Goal: Task Accomplishment & Management: Complete application form

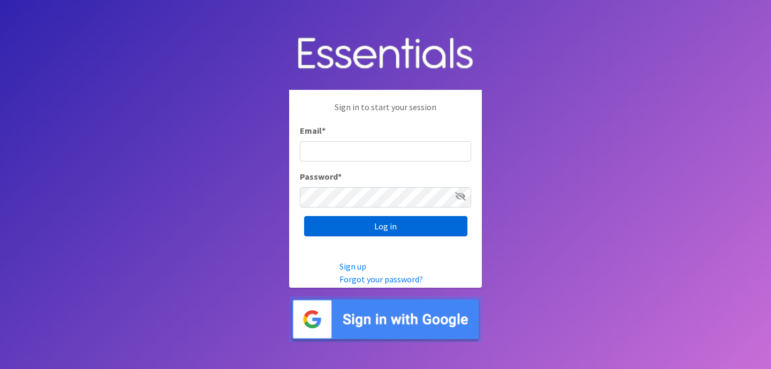
type input "jess@indianadiaperbank.org"
click at [398, 220] on input "Log in" at bounding box center [385, 226] width 163 height 20
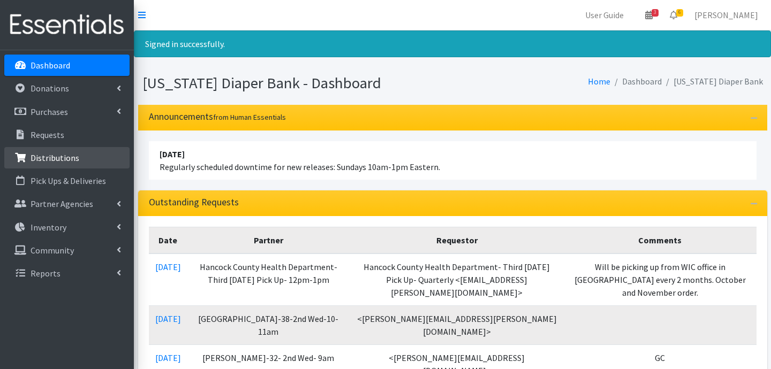
click at [68, 155] on p "Distributions" at bounding box center [55, 158] width 49 height 11
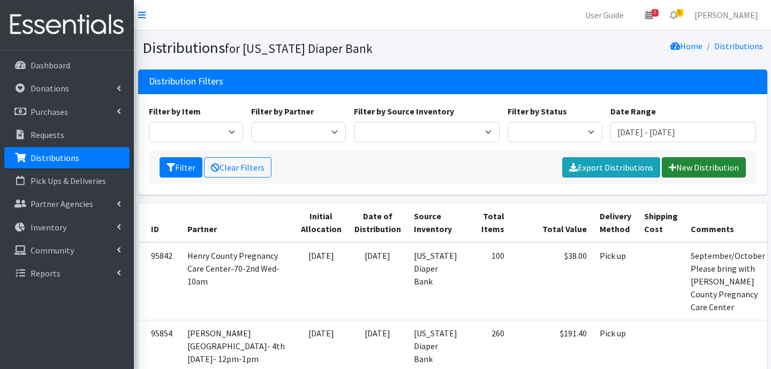
click at [683, 170] on link "New Distribution" at bounding box center [703, 167] width 84 height 20
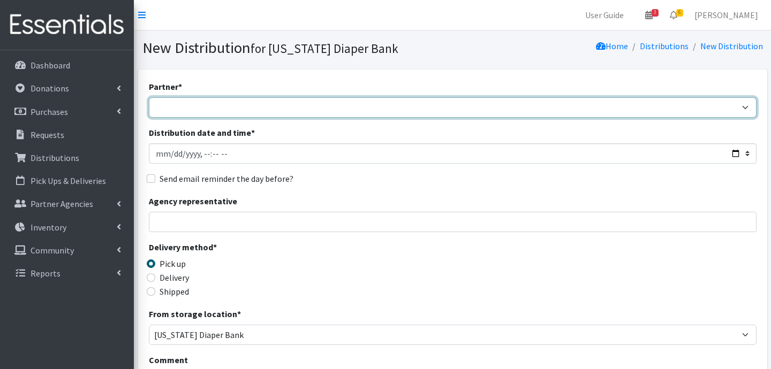
click at [238, 111] on select "ARC [PERSON_NAME] and [GEOGRAPHIC_DATA] [GEOGRAPHIC_DATA] Babies Basic Needs No…" at bounding box center [452, 107] width 607 height 20
click at [149, 97] on select "ARC [PERSON_NAME] and [GEOGRAPHIC_DATA] [GEOGRAPHIC_DATA] Babies Basic Needs No…" at bounding box center [452, 107] width 607 height 20
click at [276, 105] on select "ARC [PERSON_NAME] and [GEOGRAPHIC_DATA] [GEOGRAPHIC_DATA] Babies Basic Needs No…" at bounding box center [452, 107] width 607 height 20
select select "6407"
click at [149, 97] on select "ARC [PERSON_NAME] and [GEOGRAPHIC_DATA] [GEOGRAPHIC_DATA] Babies Basic Needs No…" at bounding box center [452, 107] width 607 height 20
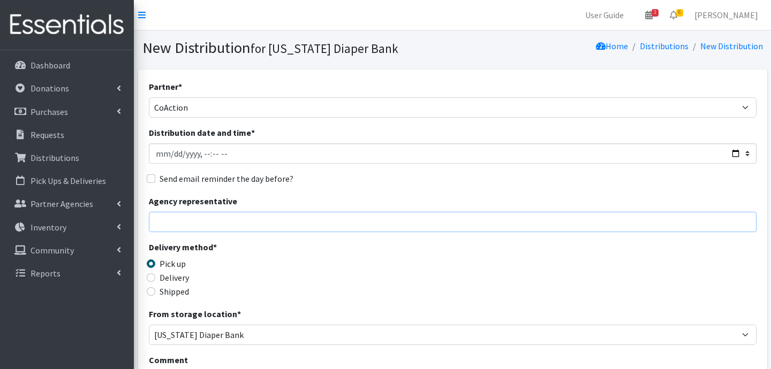
click at [218, 222] on input "Agency representative" at bounding box center [452, 222] width 607 height 20
type input "Jessica Taylor"
click at [151, 279] on input "Delivery" at bounding box center [151, 277] width 9 height 9
radio input "true"
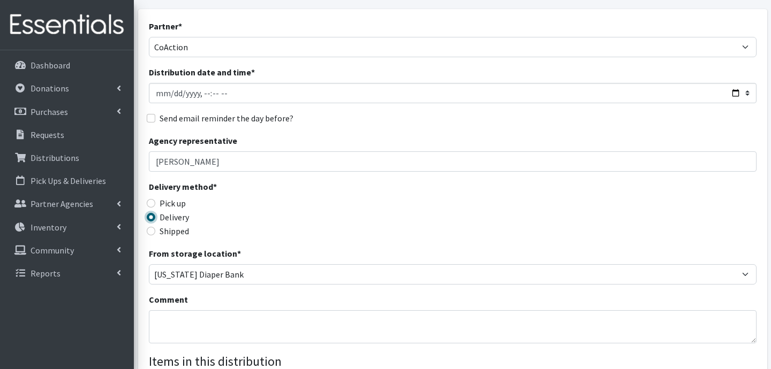
scroll to position [135, 0]
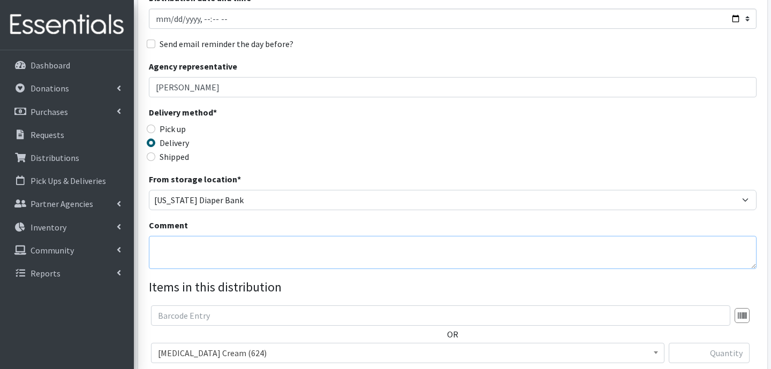
click at [250, 245] on textarea "Comment" at bounding box center [452, 252] width 607 height 33
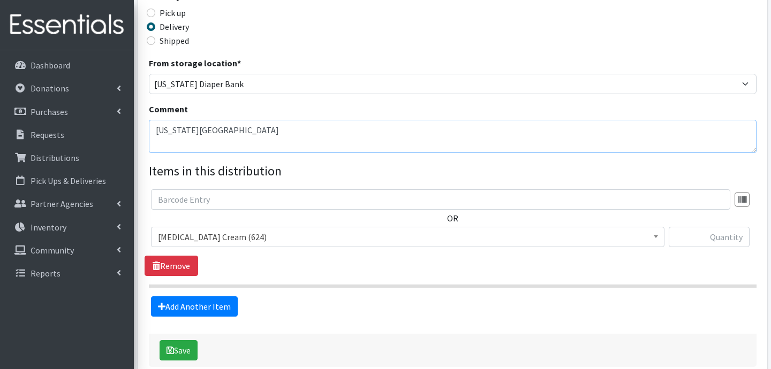
scroll to position [252, 0]
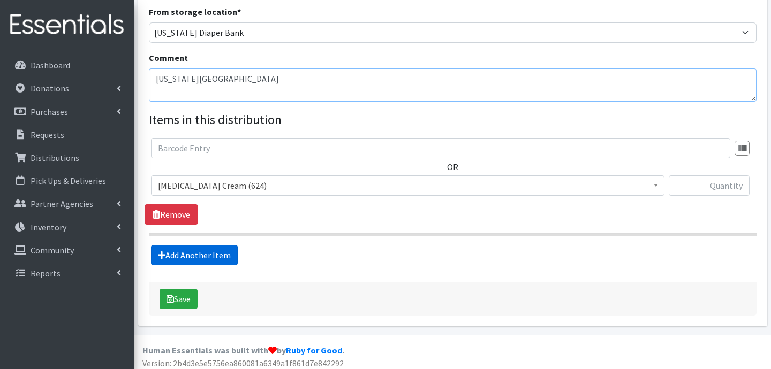
type textarea "Michigan City"
click at [205, 252] on link "Add Another Item" at bounding box center [194, 255] width 87 height 20
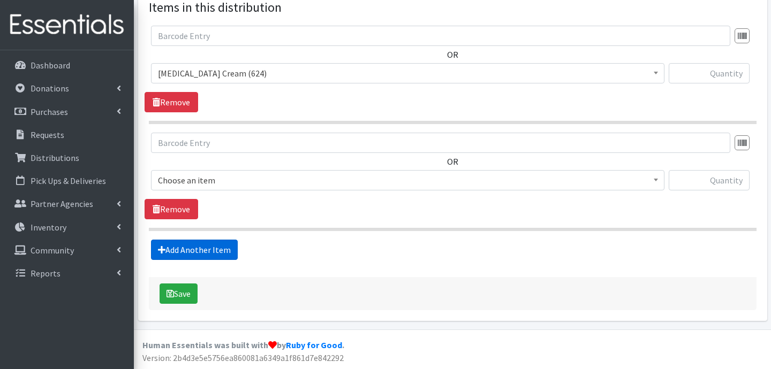
click at [201, 254] on link "Add Another Item" at bounding box center [194, 250] width 87 height 20
click at [187, 253] on link "Add Another Item" at bounding box center [194, 250] width 87 height 20
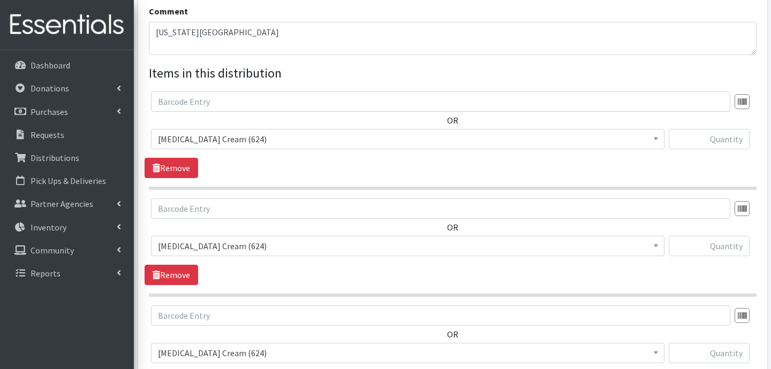
scroll to position [324, 0]
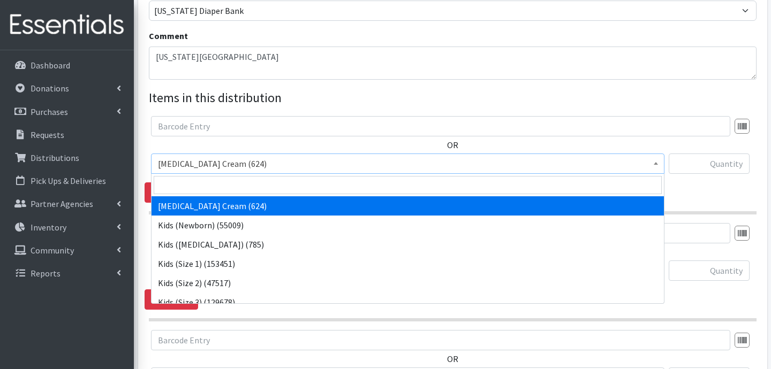
click at [238, 159] on span "Diaper Rash Cream (624)" at bounding box center [407, 163] width 499 height 15
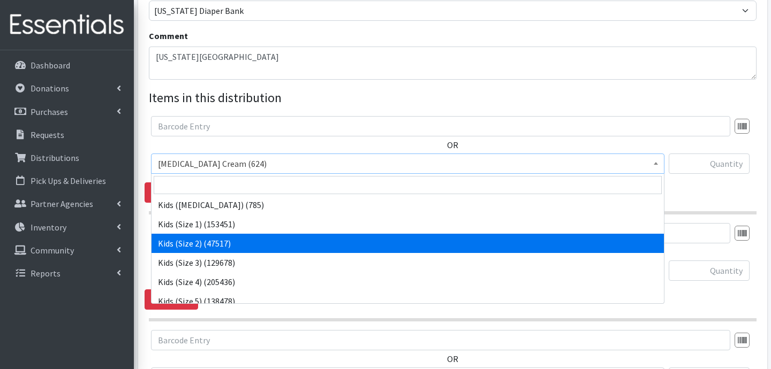
scroll to position [44, 0]
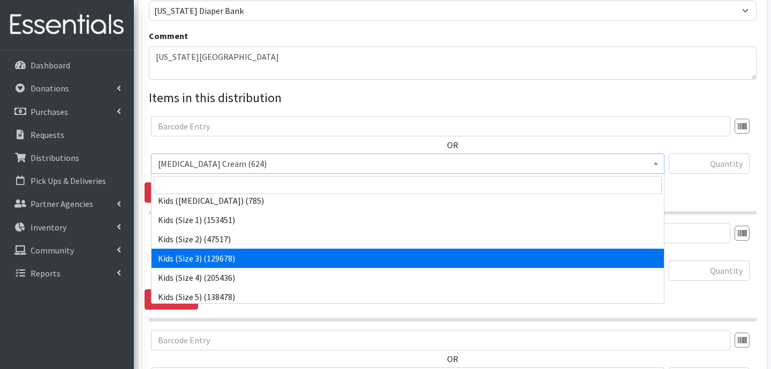
select select "3393"
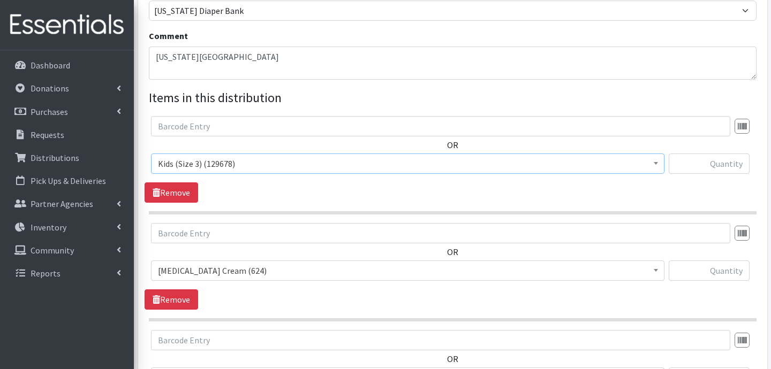
click at [283, 270] on span "Diaper Rash Cream (624)" at bounding box center [407, 270] width 499 height 15
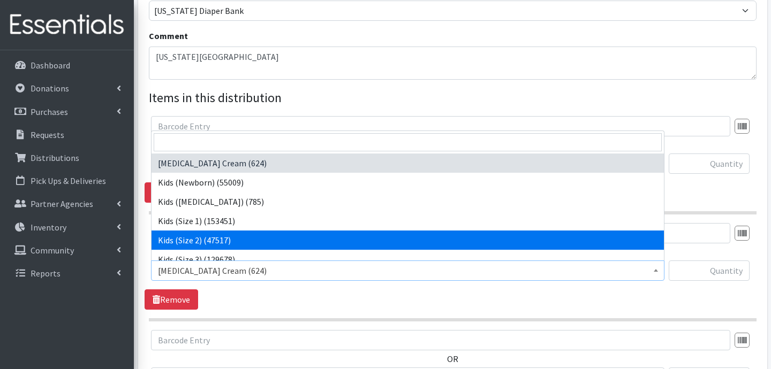
scroll to position [32, 0]
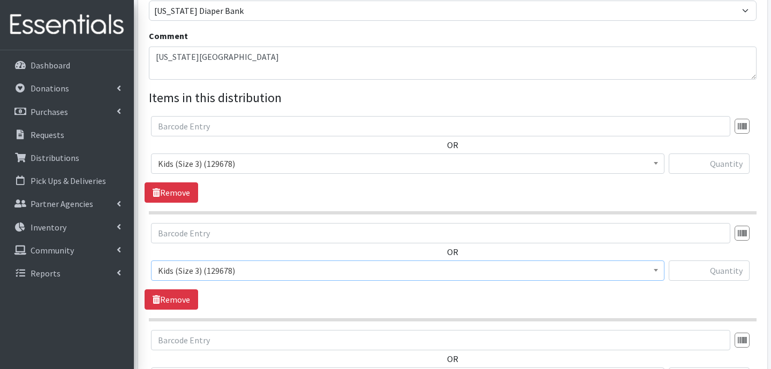
click at [222, 273] on span "Kids (Size 3) (129678)" at bounding box center [407, 270] width 499 height 15
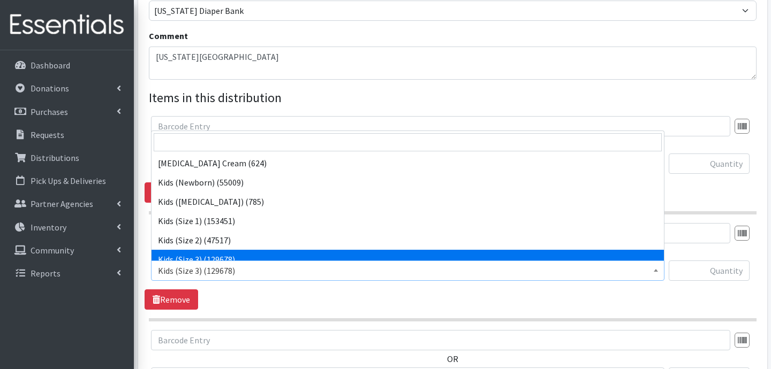
scroll to position [77, 0]
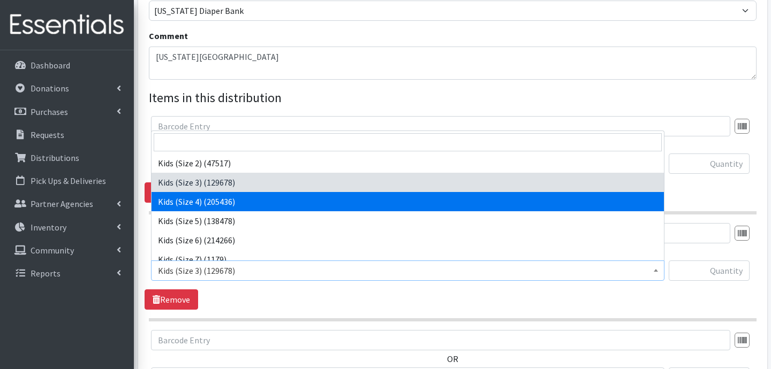
select select "3394"
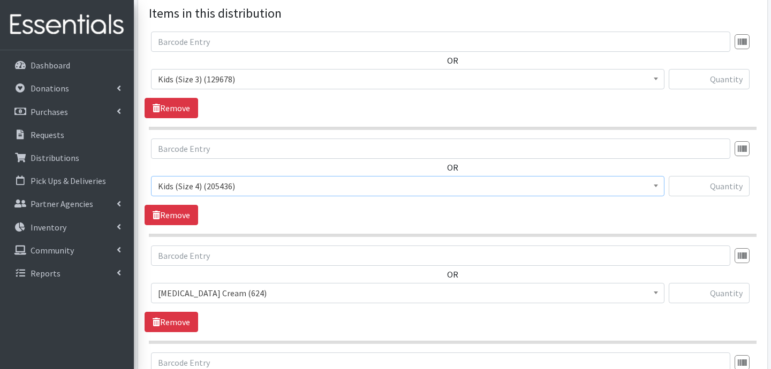
scroll to position [417, 0]
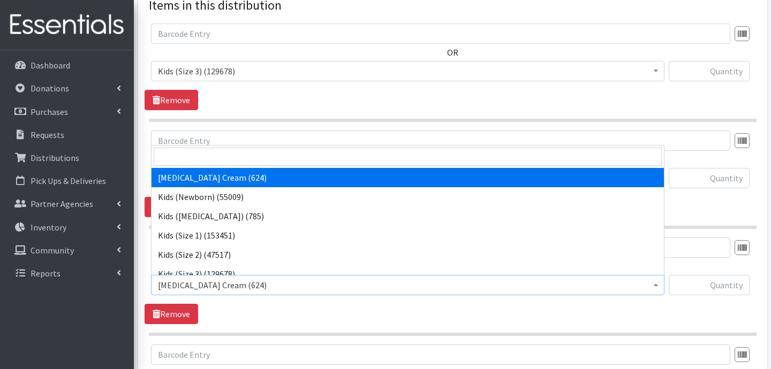
click at [237, 278] on span "Diaper Rash Cream (624)" at bounding box center [407, 285] width 499 height 15
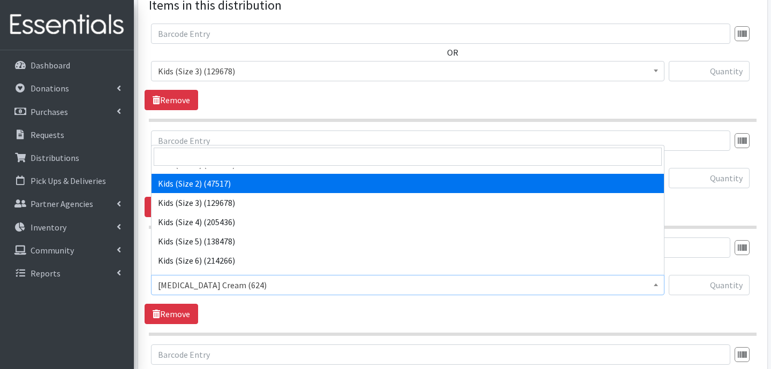
scroll to position [80, 0]
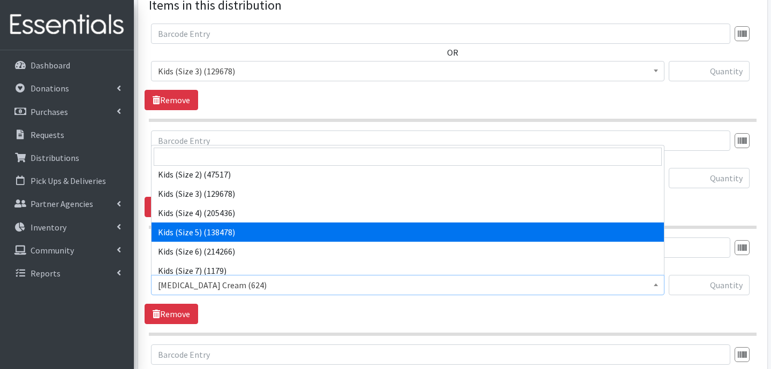
select select "3407"
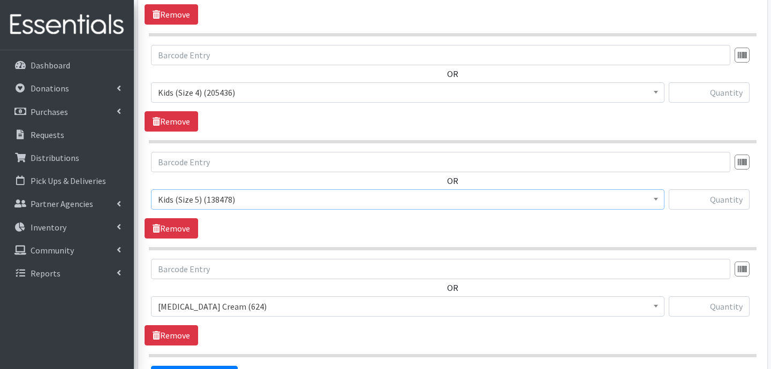
scroll to position [503, 0]
click at [244, 299] on span "Diaper Rash Cream (624)" at bounding box center [407, 306] width 499 height 15
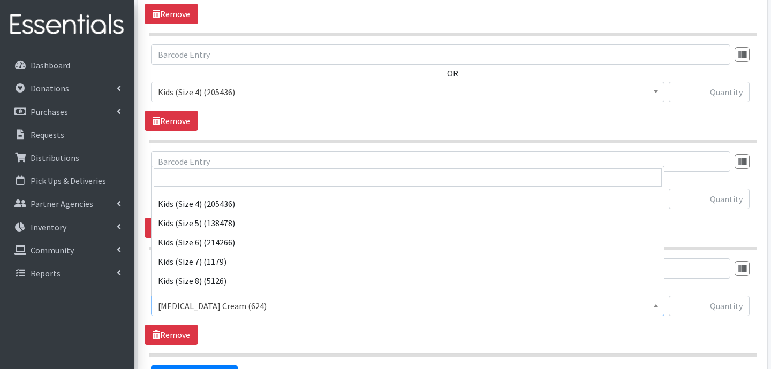
scroll to position [112, 0]
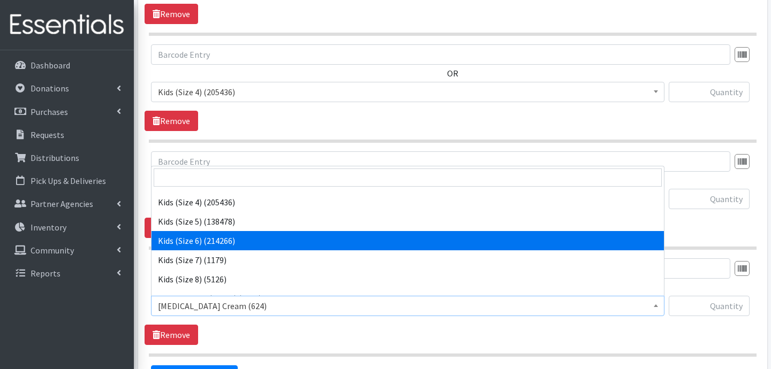
select select "3419"
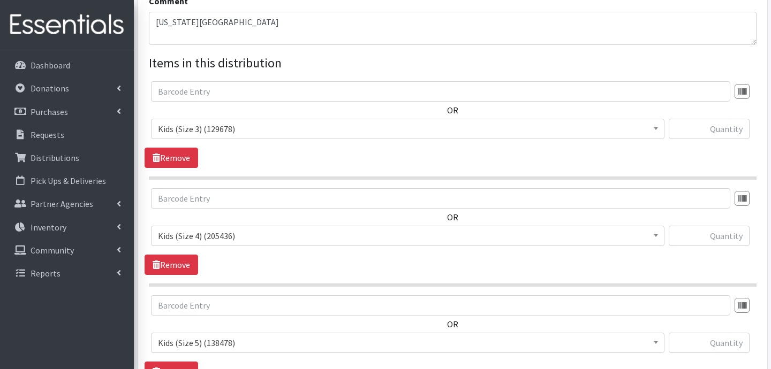
scroll to position [342, 0]
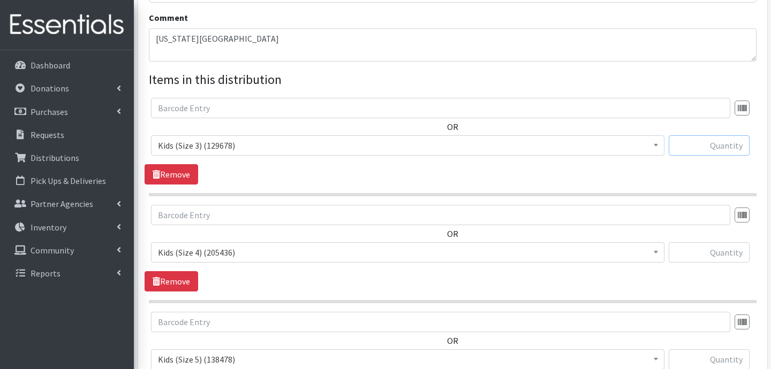
click at [702, 149] on input "text" at bounding box center [708, 145] width 81 height 20
type input "2200"
click at [703, 254] on input "text" at bounding box center [708, 252] width 81 height 20
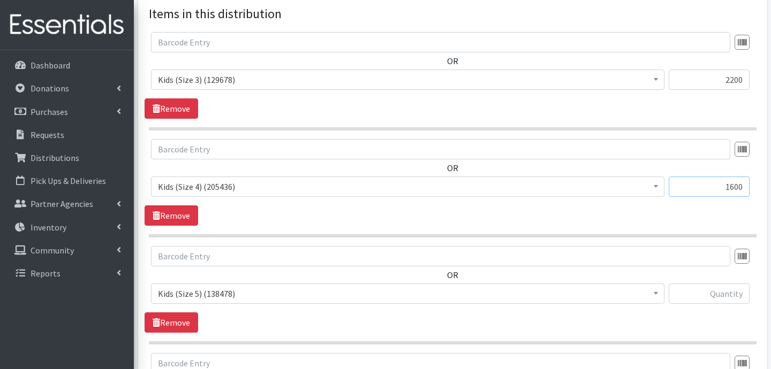
scroll to position [409, 0]
type input "1600"
click at [720, 287] on input "text" at bounding box center [708, 293] width 81 height 20
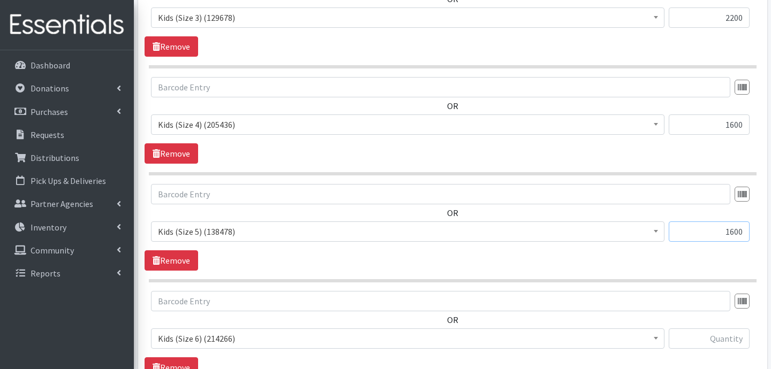
scroll to position [493, 0]
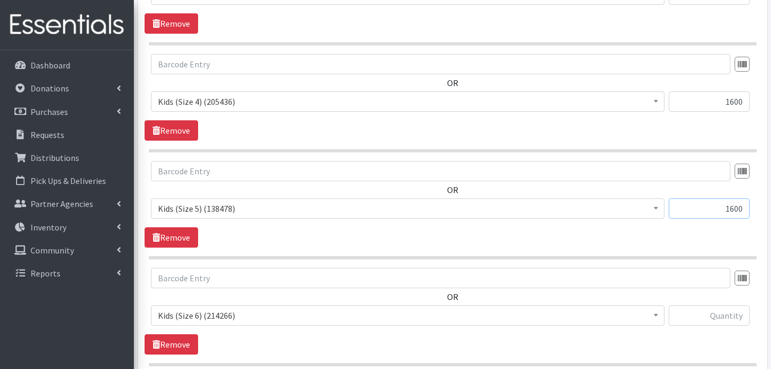
type input "1600"
click at [724, 321] on input "text" at bounding box center [708, 316] width 81 height 20
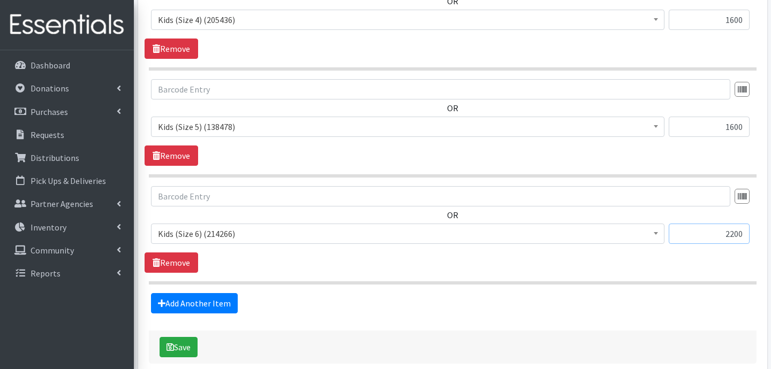
scroll to position [588, 0]
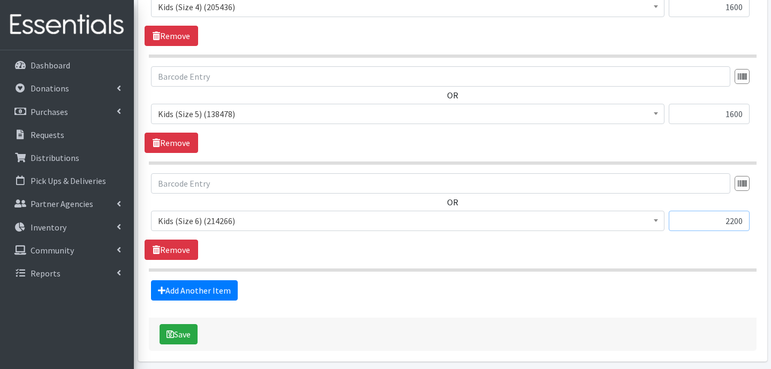
type input "2200"
click at [186, 323] on div "Save" at bounding box center [452, 334] width 607 height 33
click at [185, 330] on button "Save" at bounding box center [178, 334] width 38 height 20
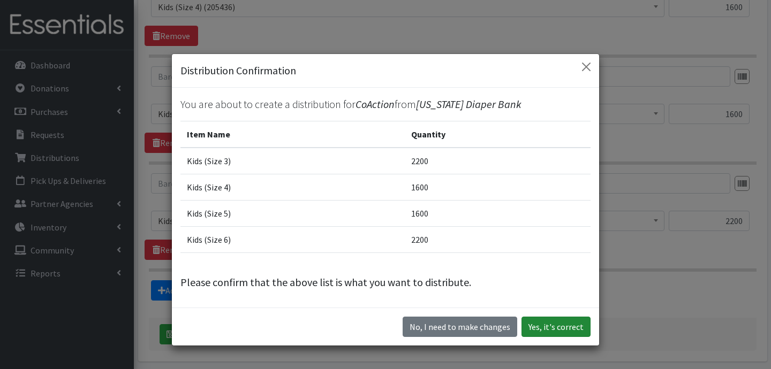
click at [565, 332] on button "Yes, it's correct" at bounding box center [555, 327] width 69 height 20
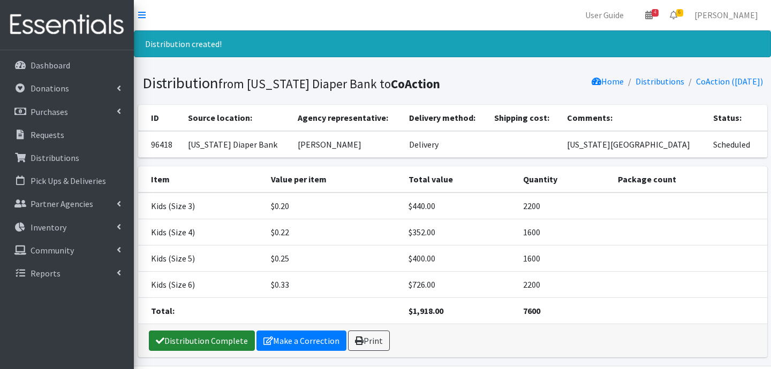
click at [215, 340] on link "Distribution Complete" at bounding box center [202, 341] width 106 height 20
